Goal: Task Accomplishment & Management: Manage account settings

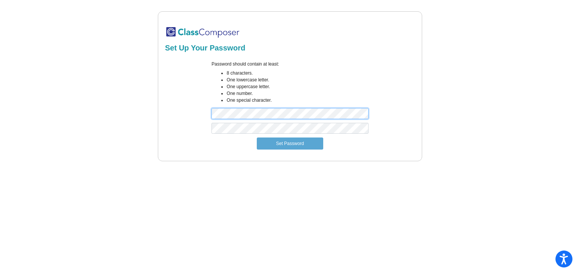
click at [207, 114] on div "Password should contain at least: 8 characters. One lowercase letter. One upper…" at bounding box center [290, 92] width 168 height 62
click at [288, 144] on button "Set Password" at bounding box center [290, 144] width 66 height 12
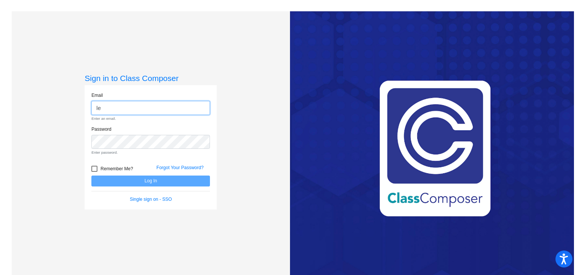
type input "l"
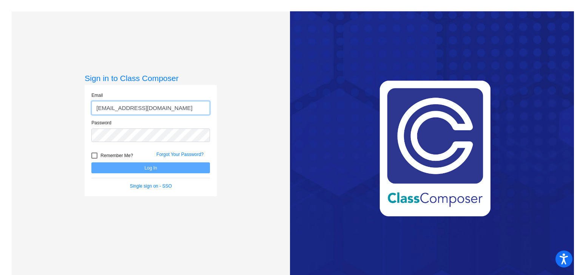
type input "[EMAIL_ADDRESS][DOMAIN_NAME]"
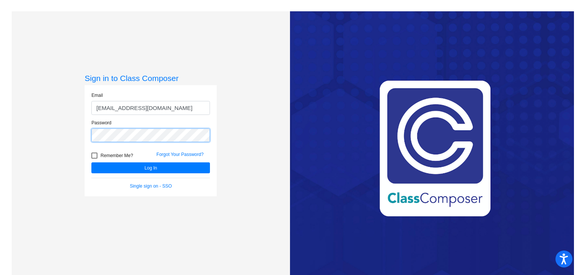
click at [91, 163] on button "Log In" at bounding box center [150, 168] width 118 height 11
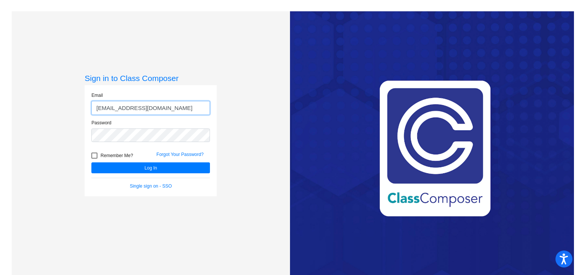
drag, startPoint x: 185, startPoint y: 108, endPoint x: 69, endPoint y: 125, distance: 116.3
click at [69, 125] on div "Sign in to Class Composer Email [EMAIL_ADDRESS][DOMAIN_NAME] Password Remember …" at bounding box center [151, 148] width 278 height 275
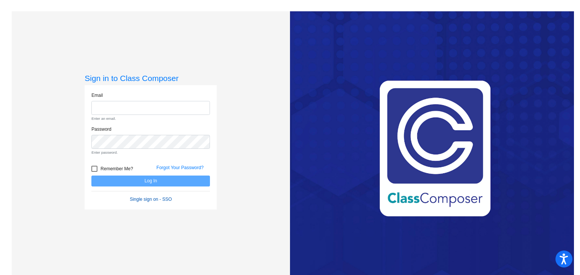
click at [140, 197] on link "Single sign on - SSO" at bounding box center [151, 199] width 42 height 5
